Goal: Transaction & Acquisition: Purchase product/service

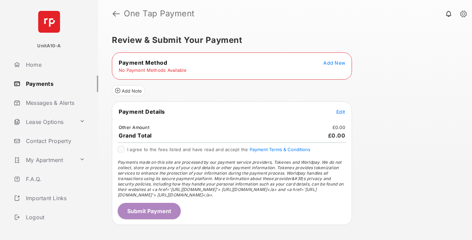
click at [334, 63] on span "Add New" at bounding box center [334, 63] width 22 height 6
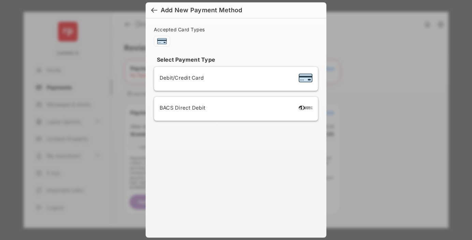
click at [180, 78] on span "Debit/Credit Card" at bounding box center [182, 78] width 44 height 6
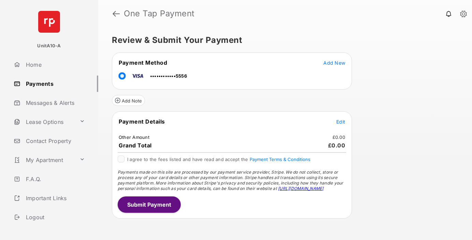
click at [341, 122] on span "Edit" at bounding box center [340, 122] width 9 height 6
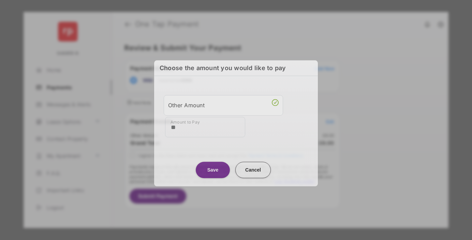
type input "**"
click at [213, 170] on button "Save" at bounding box center [213, 170] width 34 height 16
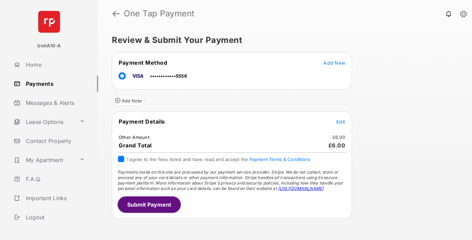
click at [149, 205] on button "Submit Payment" at bounding box center [149, 205] width 63 height 16
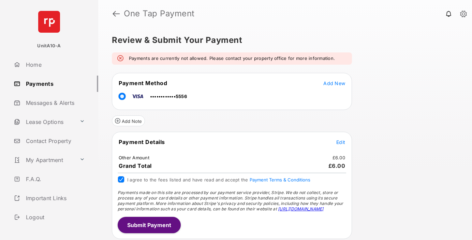
click at [132, 60] on em "Payments are currently not allowed. Please contact your property office for mor…" at bounding box center [232, 58] width 206 height 7
drag, startPoint x: 132, startPoint y: 60, endPoint x: 243, endPoint y: 59, distance: 111.2
click at [243, 59] on em "Payments are currently not allowed. Please contact your property office for mor…" at bounding box center [232, 58] width 206 height 7
drag, startPoint x: 243, startPoint y: 59, endPoint x: 205, endPoint y: 60, distance: 38.2
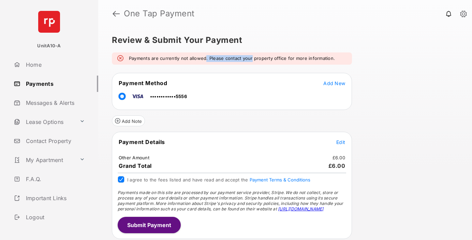
click at [205, 60] on em "Payments are currently not allowed. Please contact your property office for mor…" at bounding box center [232, 58] width 206 height 7
drag, startPoint x: 205, startPoint y: 60, endPoint x: 341, endPoint y: 61, distance: 136.4
click at [341, 61] on div "Payments are currently not allowed. Please contact your property office for mor…" at bounding box center [232, 59] width 240 height 12
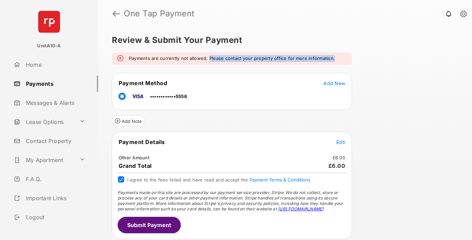
drag, startPoint x: 341, startPoint y: 61, endPoint x: 213, endPoint y: 58, distance: 127.6
click at [213, 58] on div "Payments are currently not allowed. Please contact your property office for mor…" at bounding box center [232, 59] width 240 height 12
click at [213, 58] on em "Payments are currently not allowed. Please contact your property office for mor…" at bounding box center [232, 58] width 206 height 7
drag, startPoint x: 213, startPoint y: 58, endPoint x: 316, endPoint y: 58, distance: 102.3
click at [316, 58] on em "Payments are currently not allowed. Please contact your property office for mor…" at bounding box center [232, 58] width 206 height 7
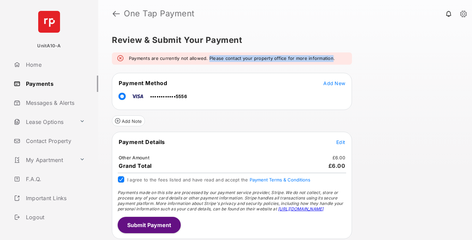
click at [316, 58] on em "Payments are currently not allowed. Please contact your property office for mor…" at bounding box center [232, 58] width 206 height 7
drag, startPoint x: 316, startPoint y: 58, endPoint x: 210, endPoint y: 59, distance: 106.0
click at [210, 59] on em "Payments are currently not allowed. Please contact your property office for mor…" at bounding box center [232, 58] width 206 height 7
drag, startPoint x: 210, startPoint y: 59, endPoint x: 328, endPoint y: 60, distance: 118.7
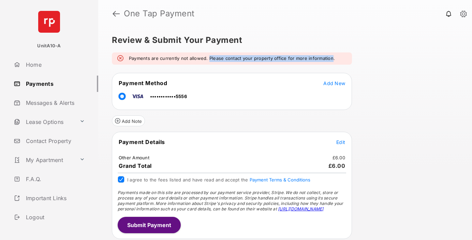
click at [328, 60] on em "Payments are currently not allowed. Please contact your property office for mor…" at bounding box center [232, 58] width 206 height 7
click at [159, 226] on button "Submit Payment" at bounding box center [149, 225] width 63 height 16
click at [138, 59] on em "Payments are currently not allowed. Please contact your property office for mor…" at bounding box center [232, 58] width 206 height 7
drag, startPoint x: 138, startPoint y: 59, endPoint x: 323, endPoint y: 59, distance: 184.5
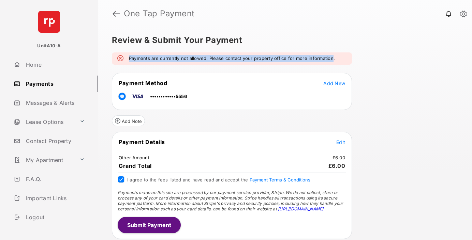
click at [323, 59] on em "Payments are currently not allowed. Please contact your property office for mor…" at bounding box center [232, 58] width 206 height 7
drag, startPoint x: 323, startPoint y: 59, endPoint x: 154, endPoint y: 58, distance: 168.4
click at [162, 59] on em "Payments are currently not allowed. Please contact your property office for mor…" at bounding box center [232, 58] width 206 height 7
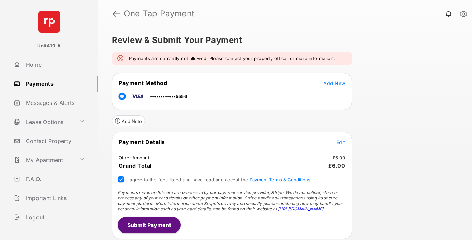
click at [154, 58] on em "Payments are currently not allowed. Please contact your property office for mor…" at bounding box center [232, 58] width 206 height 7
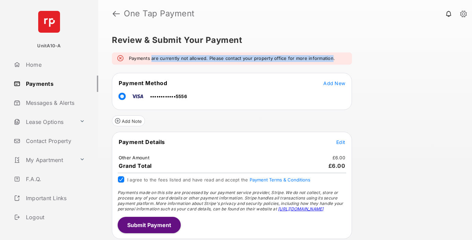
drag, startPoint x: 154, startPoint y: 58, endPoint x: 324, endPoint y: 62, distance: 169.5
click at [318, 62] on div "Payments are currently not allowed. Please contact your property office for mor…" at bounding box center [232, 59] width 240 height 12
click at [324, 62] on div "Payments are currently not allowed. Please contact your property office for mor…" at bounding box center [232, 59] width 240 height 12
drag, startPoint x: 324, startPoint y: 62, endPoint x: 129, endPoint y: 58, distance: 194.7
click at [130, 58] on div "Payments are currently not allowed. Please contact your property office for mor…" at bounding box center [232, 59] width 240 height 12
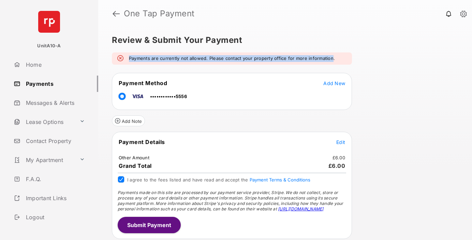
click at [129, 58] on em "Payments are currently not allowed. Please contact your property office for mor…" at bounding box center [232, 58] width 206 height 7
drag, startPoint x: 129, startPoint y: 58, endPoint x: 361, endPoint y: 60, distance: 231.9
click at [361, 60] on div "Review & Submit Your Payment Payments are currently not allowed. Please contact…" at bounding box center [285, 133] width 374 height 213
drag, startPoint x: 361, startPoint y: 60, endPoint x: 108, endPoint y: 51, distance: 253.5
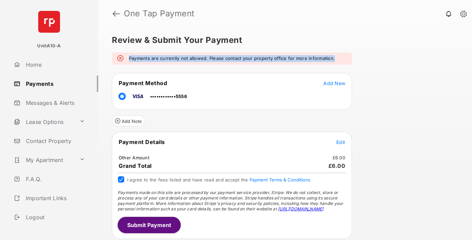
click at [108, 51] on div "Review & Submit Your Payment Payments are currently not allowed. Please contact…" at bounding box center [285, 133] width 374 height 213
click at [138, 57] on em "Payments are currently not allowed. Please contact your property office for mor…" at bounding box center [232, 58] width 206 height 7
drag, startPoint x: 138, startPoint y: 57, endPoint x: 310, endPoint y: 62, distance: 171.9
click at [310, 62] on em "Payments are currently not allowed. Please contact your property office for mor…" at bounding box center [232, 58] width 206 height 7
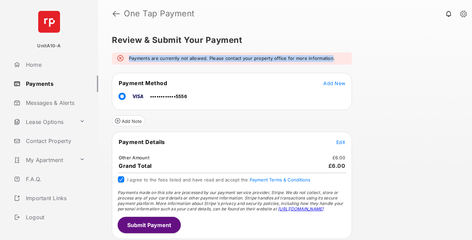
drag, startPoint x: 310, startPoint y: 62, endPoint x: 146, endPoint y: 62, distance: 164.4
click at [146, 62] on div "Payments are currently not allowed. Please contact your property office for mor…" at bounding box center [232, 59] width 240 height 12
drag, startPoint x: 146, startPoint y: 62, endPoint x: 330, endPoint y: 61, distance: 184.1
click at [330, 61] on div "Payments are currently not allowed. Please contact your property office for mor…" at bounding box center [232, 59] width 240 height 12
